Goal: Check status: Check status

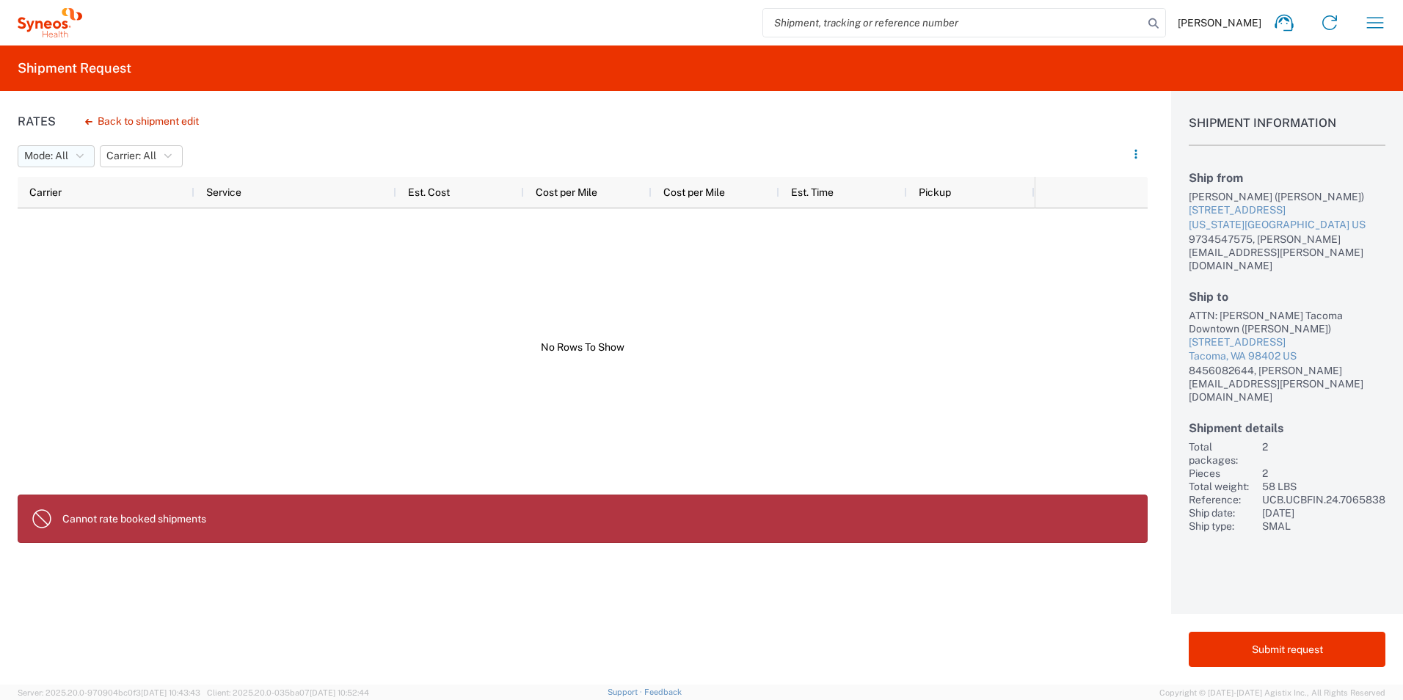
click at [82, 151] on icon "button" at bounding box center [79, 156] width 7 height 10
click at [76, 189] on span "All" at bounding box center [103, 188] width 171 height 23
click at [1378, 30] on icon "button" at bounding box center [1374, 22] width 23 height 23
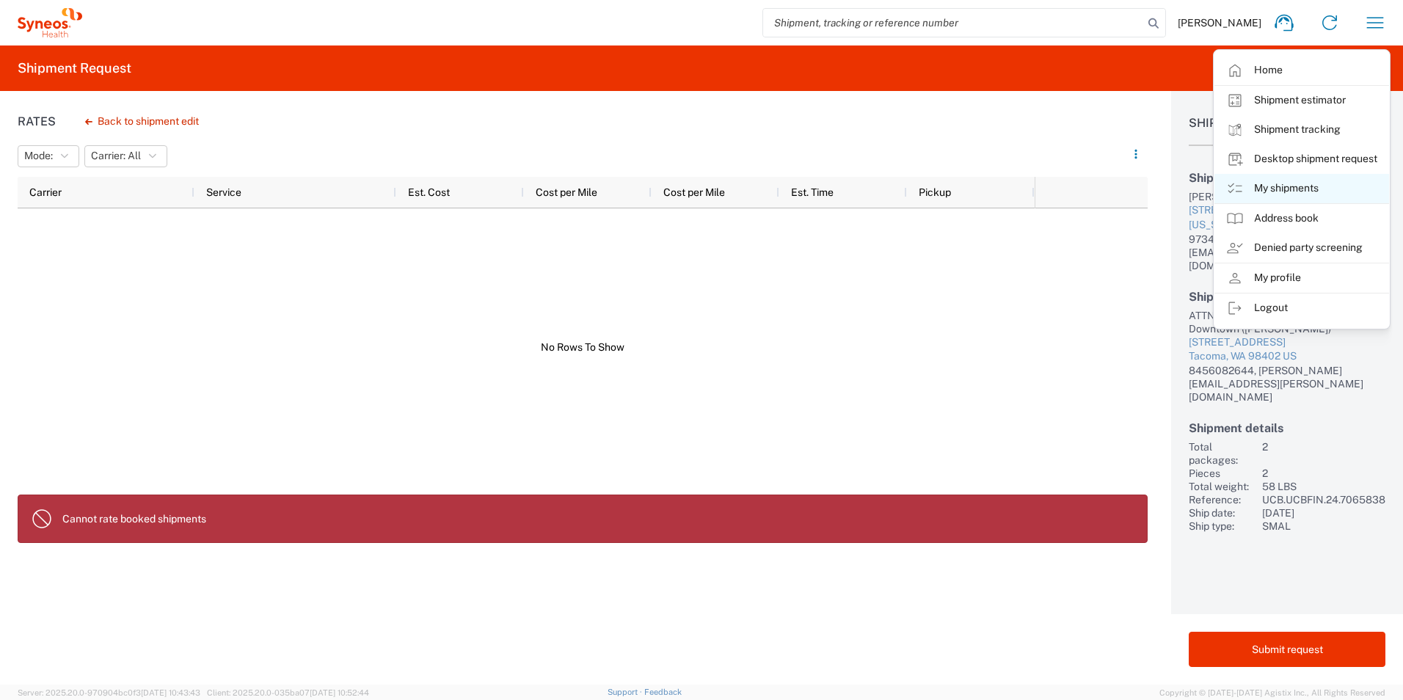
click at [1284, 186] on link "My shipments" at bounding box center [1301, 188] width 175 height 29
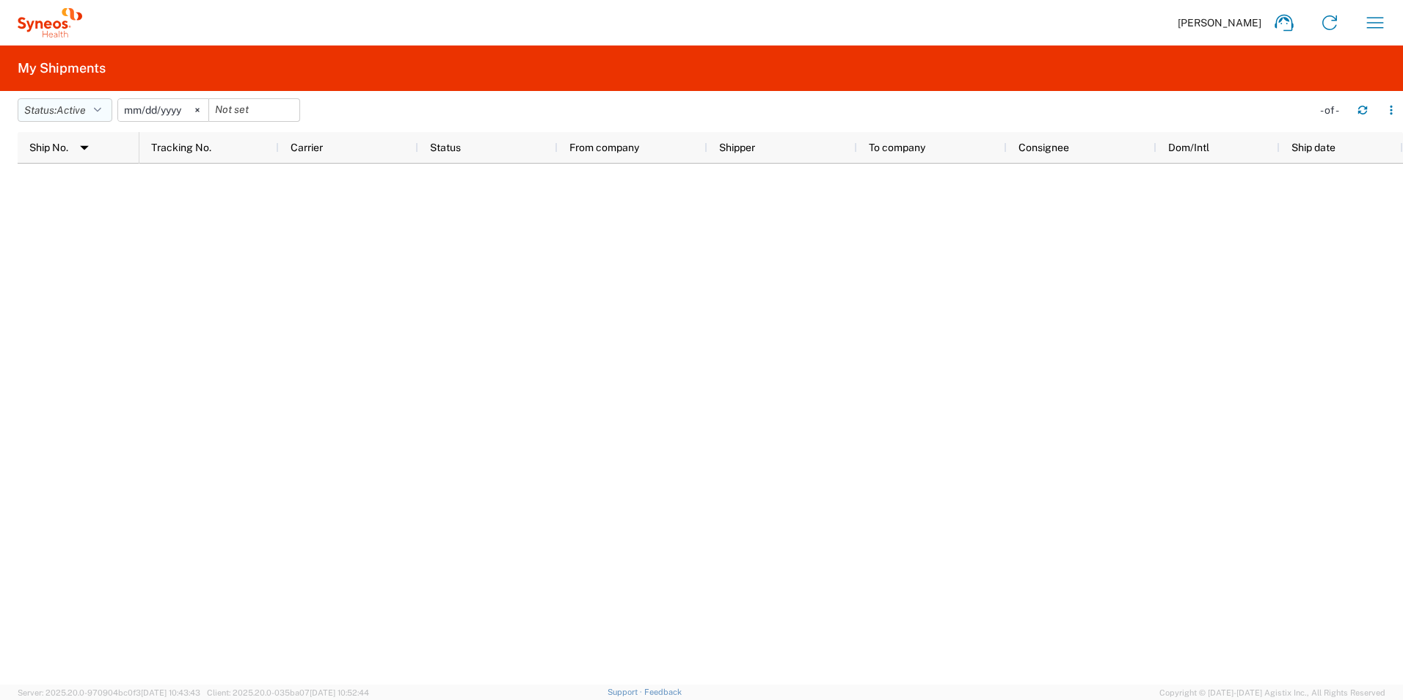
click at [101, 111] on icon "button" at bounding box center [97, 110] width 7 height 10
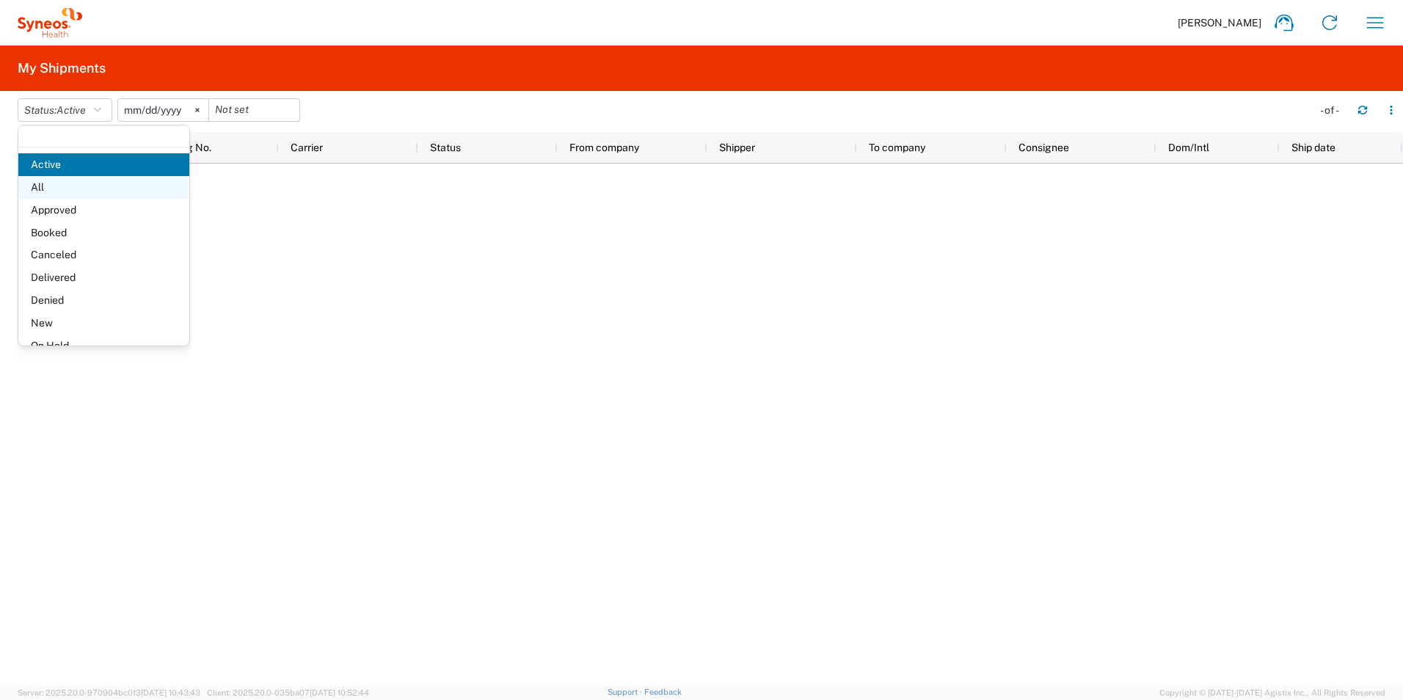
click at [96, 186] on span "All" at bounding box center [103, 187] width 171 height 23
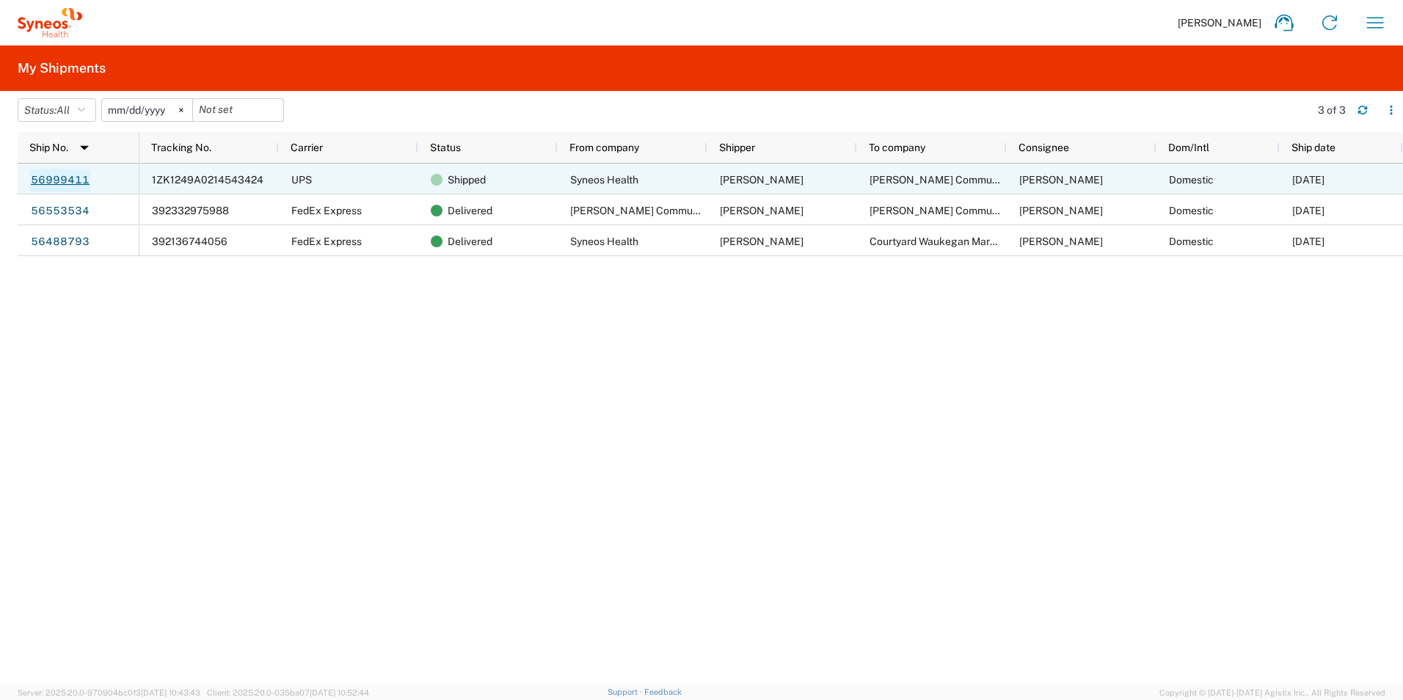
click at [76, 184] on link "56999411" at bounding box center [60, 180] width 60 height 23
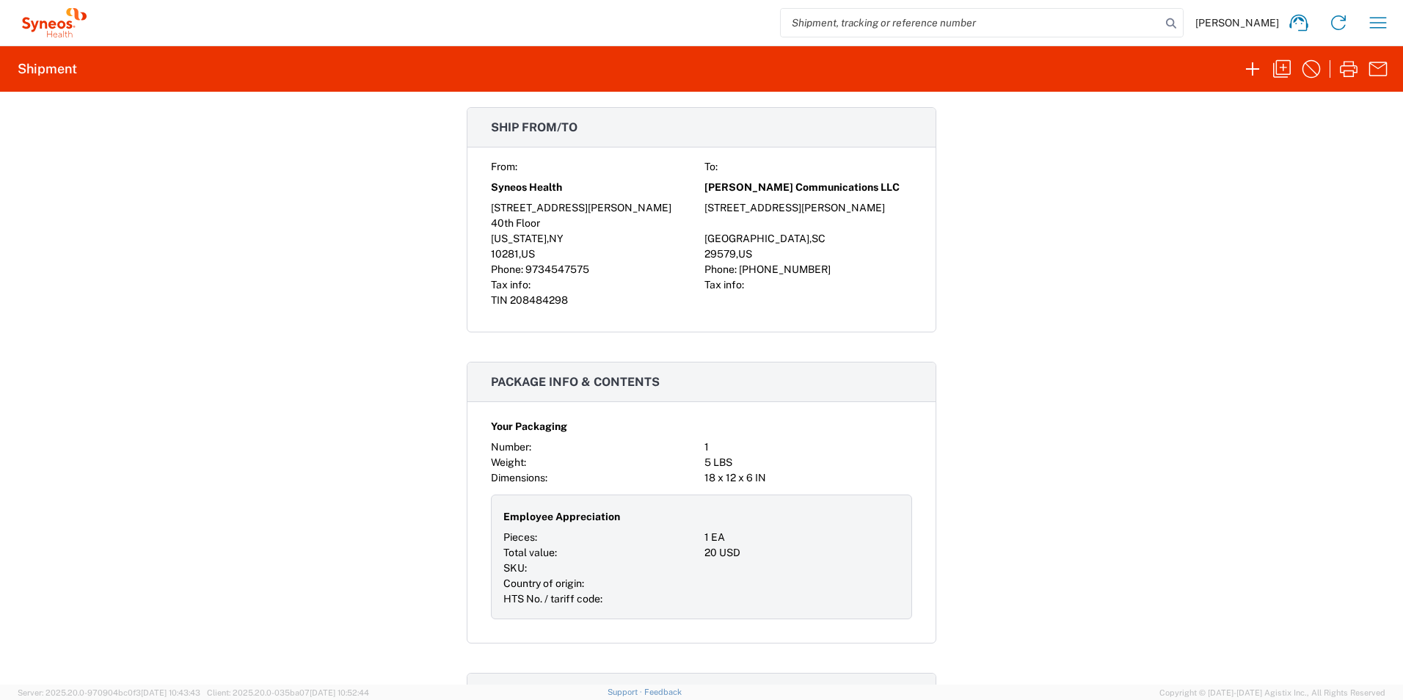
scroll to position [995, 0]
